Goal: Find specific page/section: Find specific page/section

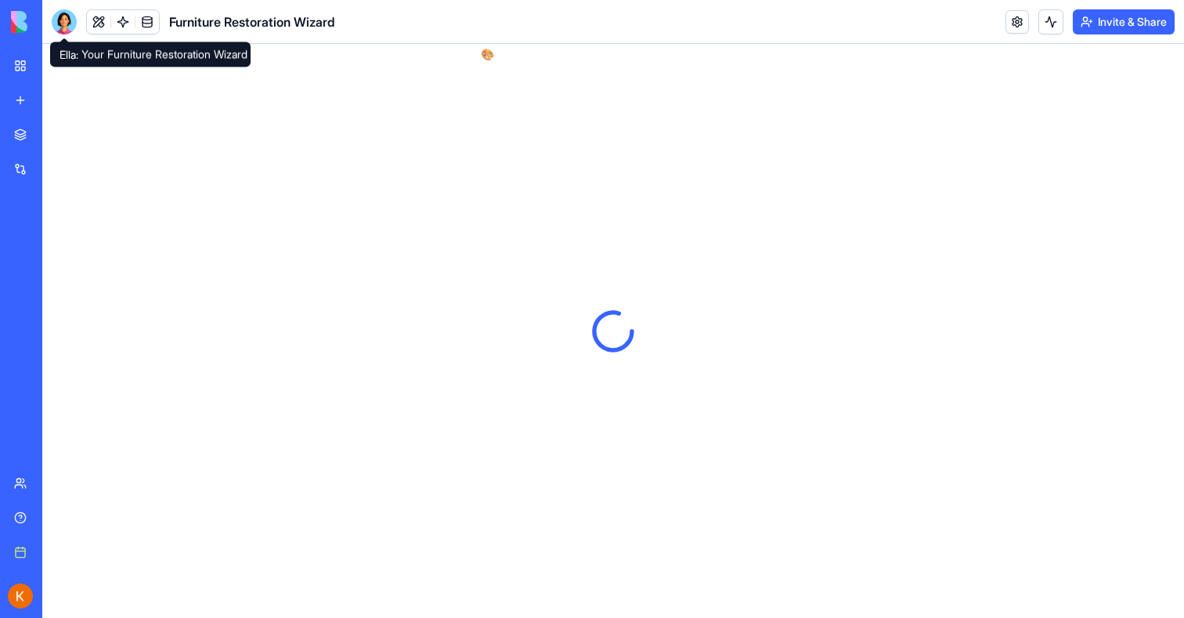
click at [70, 29] on div at bounding box center [64, 21] width 25 height 25
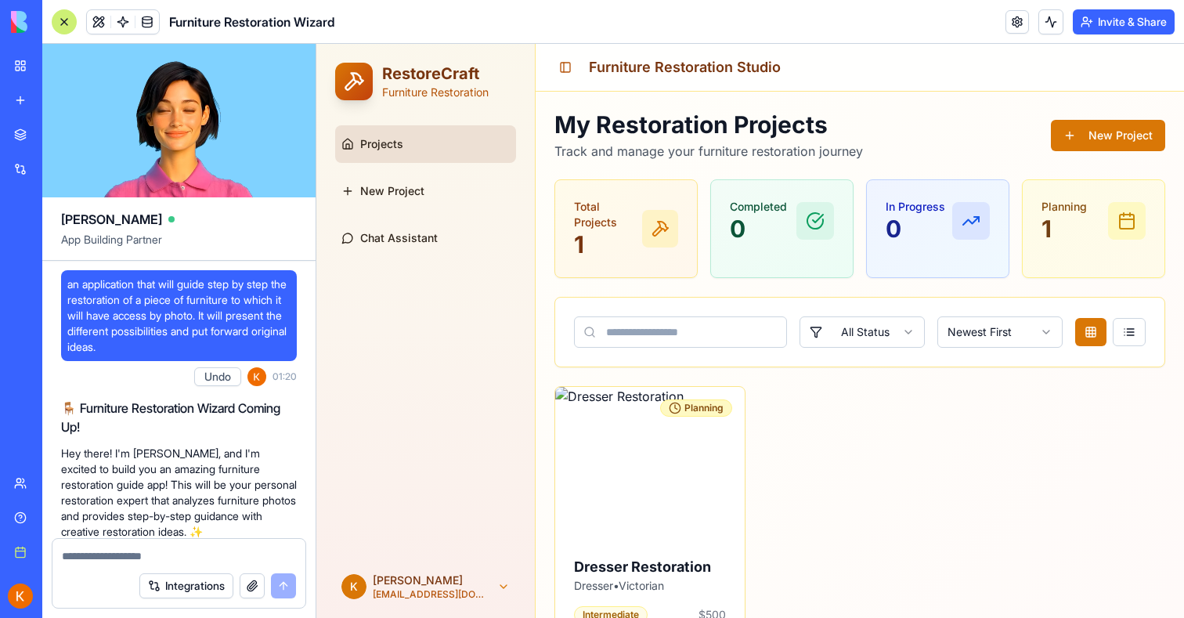
click at [67, 19] on div at bounding box center [64, 21] width 25 height 25
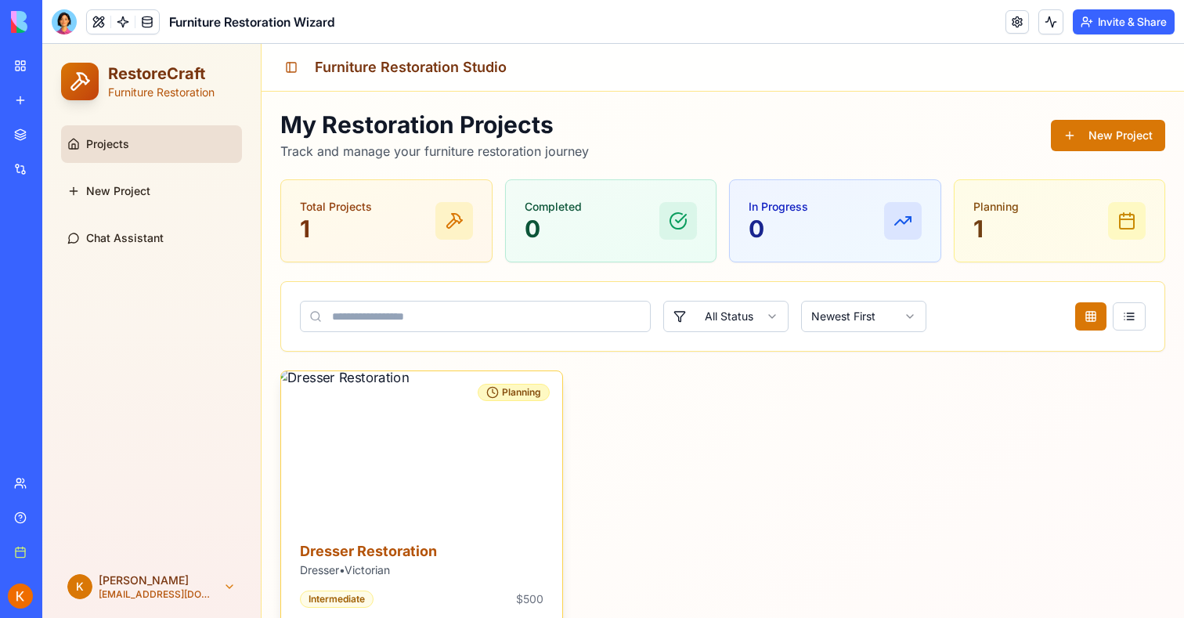
scroll to position [69, 0]
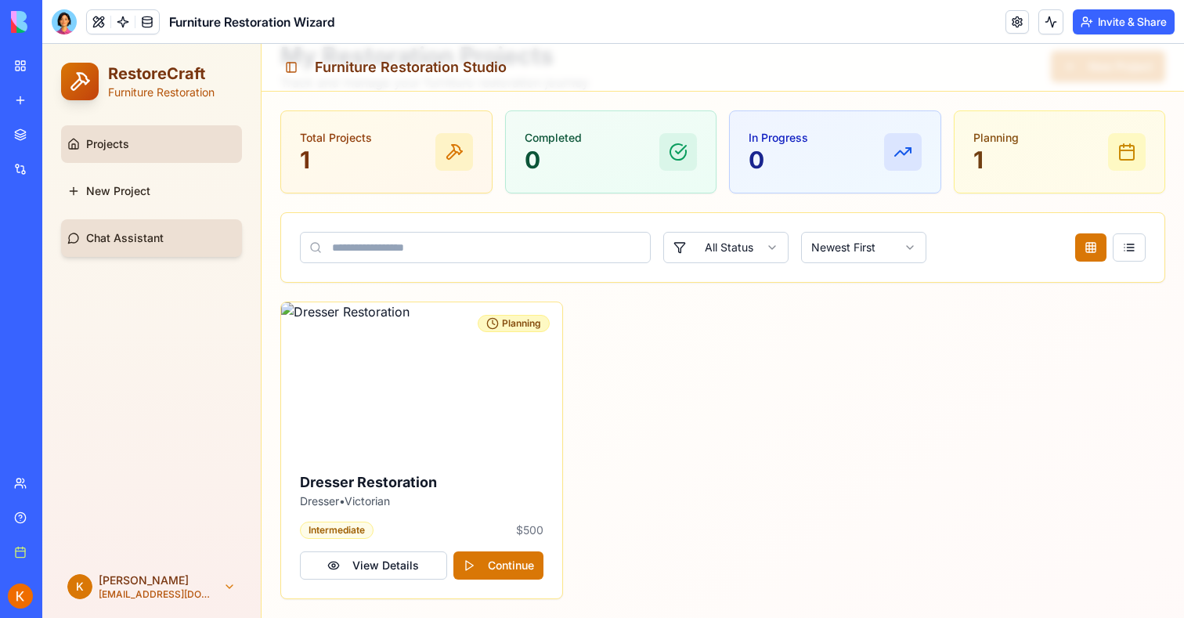
click at [108, 233] on span "Chat Assistant" at bounding box center [125, 238] width 78 height 16
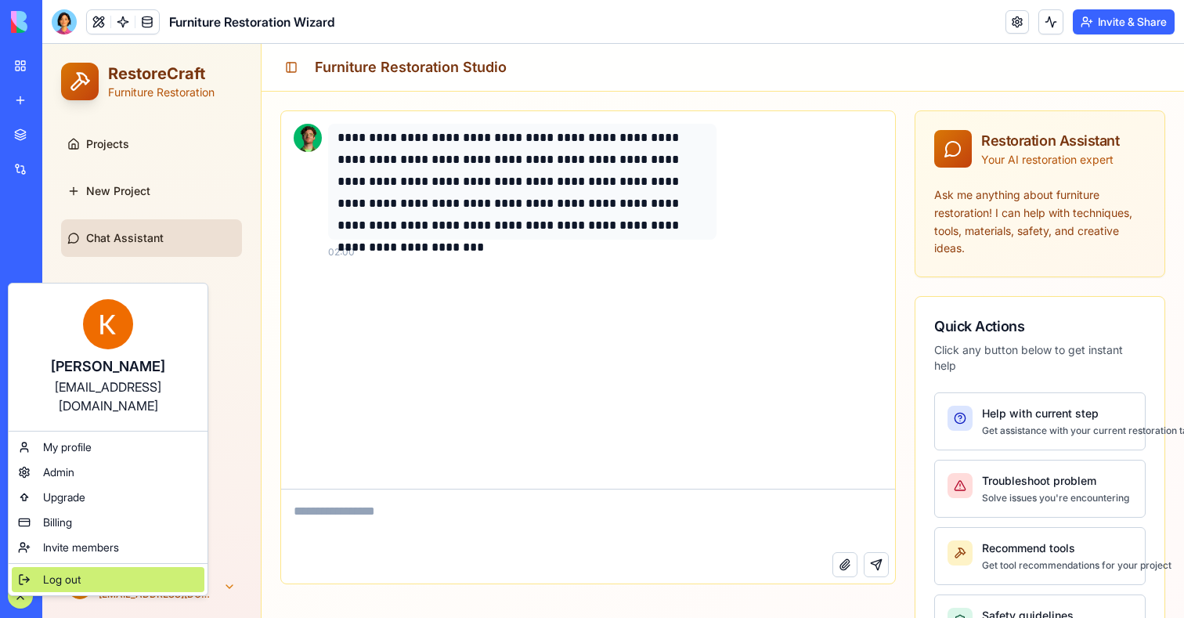
click at [64, 572] on span "Log out" at bounding box center [62, 580] width 38 height 16
